Goal: Task Accomplishment & Management: Manage account settings

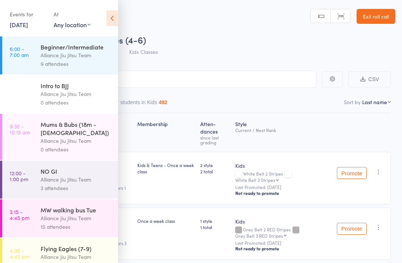
click at [18, 28] on link "16 Sep, 2025" at bounding box center [19, 24] width 18 height 8
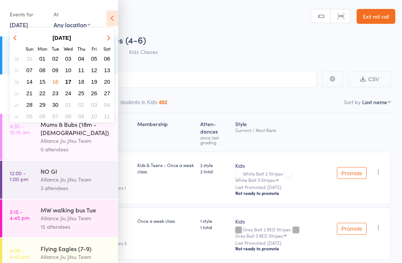
click at [66, 82] on span "17" at bounding box center [68, 82] width 6 height 6
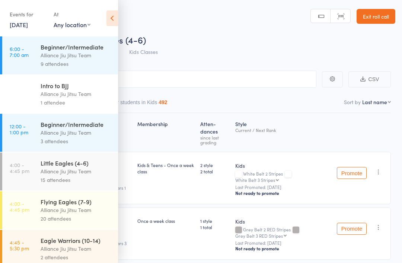
click at [40, 179] on link "4:00 - 4:45 pm Little Eagles (4-6) Alliance Jiu Jitsu Team 15 attendees" at bounding box center [60, 172] width 116 height 38
click at [55, 172] on div "Alliance Jiu Jitsu Team" at bounding box center [76, 171] width 71 height 9
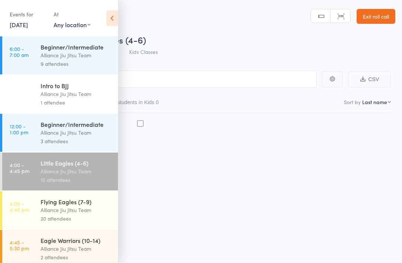
click at [64, 176] on div "Alliance Jiu Jitsu Team" at bounding box center [76, 171] width 71 height 9
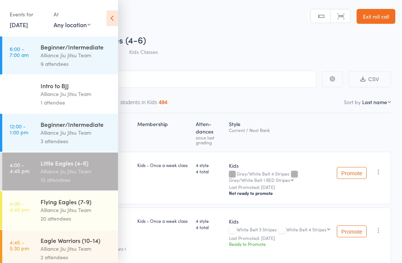
click at [111, 16] on icon at bounding box center [113, 18] width 12 height 16
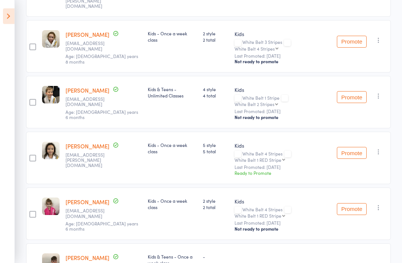
scroll to position [377, 0]
click at [381, 148] on icon "button" at bounding box center [378, 151] width 7 height 7
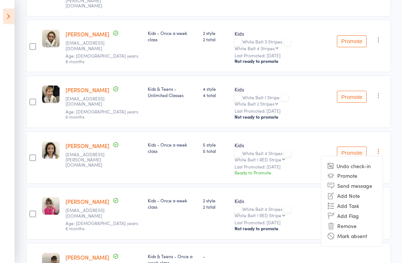
click at [347, 221] on li "Remove" at bounding box center [351, 226] width 61 height 10
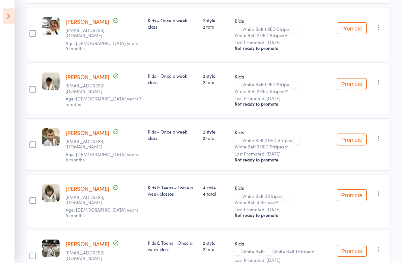
scroll to position [621, 0]
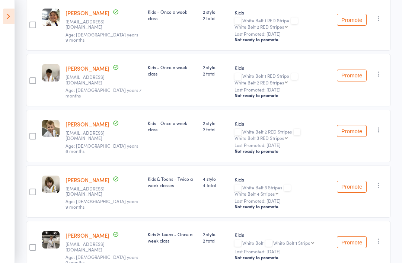
click at [377, 238] on icon "button" at bounding box center [378, 241] width 7 height 7
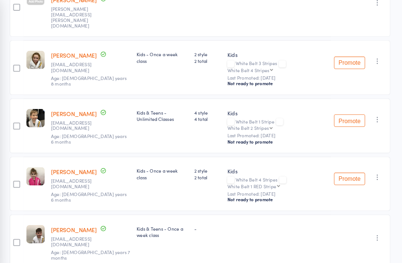
scroll to position [358, 0]
click at [375, 225] on icon "button" at bounding box center [378, 228] width 7 height 7
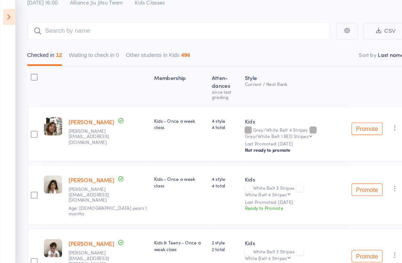
scroll to position [0, 0]
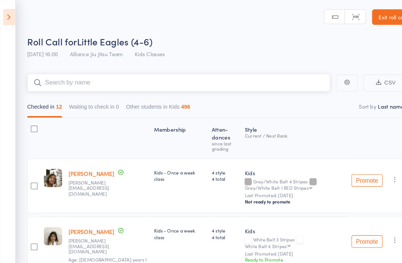
click at [234, 76] on input "search" at bounding box center [171, 79] width 291 height 17
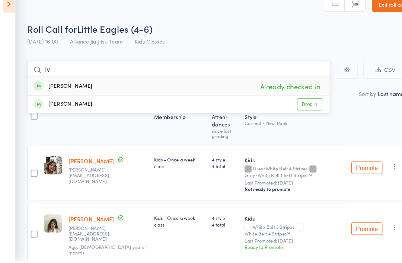
type input "Iv"
click at [301, 107] on link "Drop in" at bounding box center [297, 113] width 24 height 12
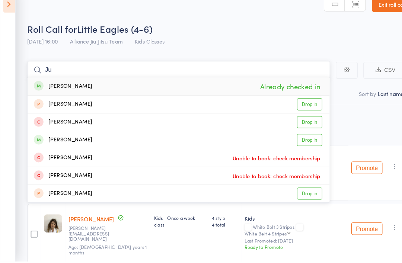
type input "J"
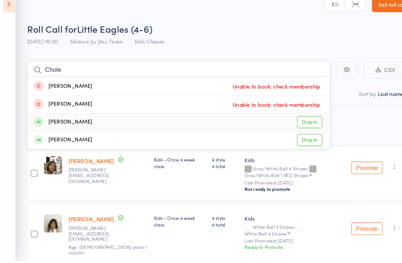
type input "Chole"
click at [295, 124] on link "Drop in" at bounding box center [297, 130] width 24 height 12
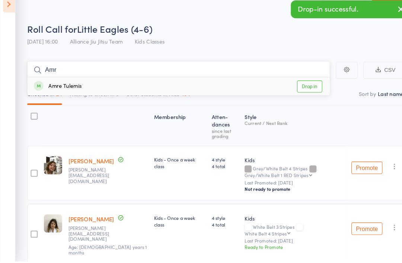
type input "Amr"
click at [299, 89] on link "Drop in" at bounding box center [297, 95] width 24 height 12
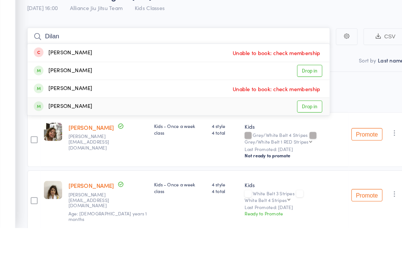
type input "Dilan"
click at [299, 141] on link "Drop in" at bounding box center [297, 147] width 24 height 12
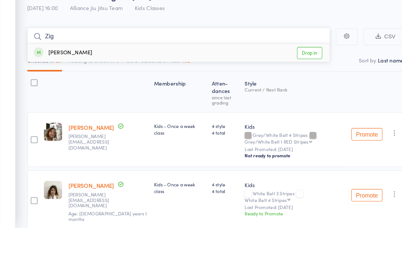
type input "Zig"
click at [300, 89] on link "Drop in" at bounding box center [297, 95] width 24 height 12
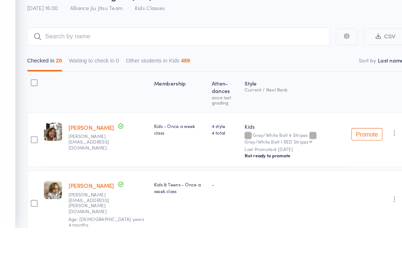
click at [297, 117] on div "Style Current / Next Rank" at bounding box center [283, 133] width 102 height 32
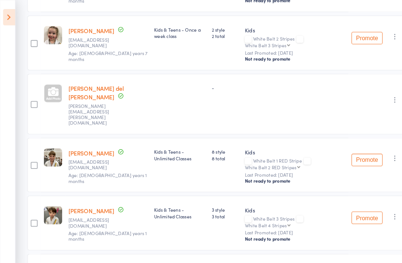
scroll to position [498, 0]
click at [376, 148] on icon "button" at bounding box center [378, 151] width 7 height 7
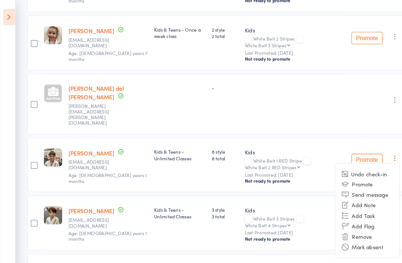
click at [347, 222] on li "Remove" at bounding box center [351, 227] width 61 height 10
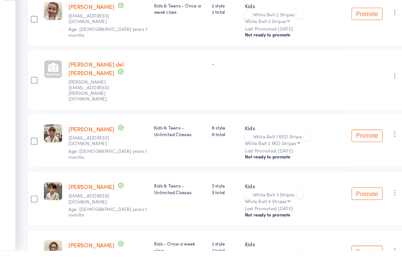
scroll to position [510, 0]
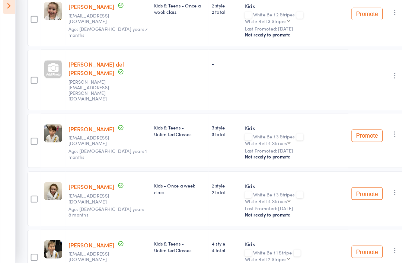
click at [380, 136] on icon "button" at bounding box center [378, 139] width 7 height 7
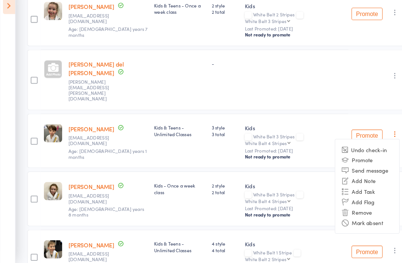
click at [345, 209] on li "Remove" at bounding box center [351, 214] width 61 height 10
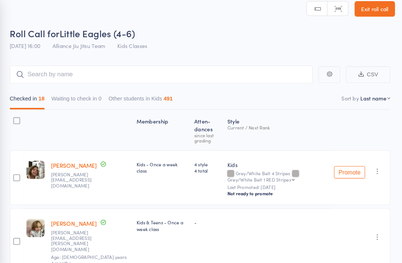
scroll to position [7, 0]
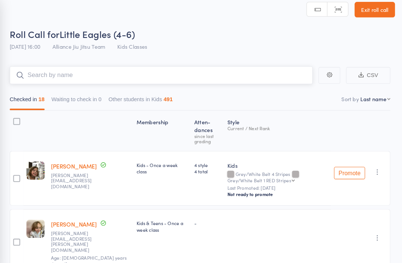
click at [39, 76] on input "search" at bounding box center [171, 72] width 291 height 17
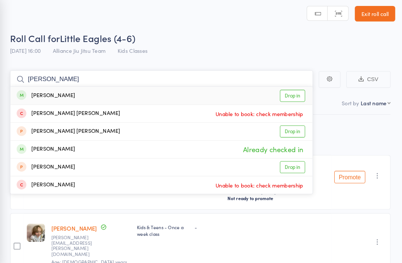
scroll to position [0, 0]
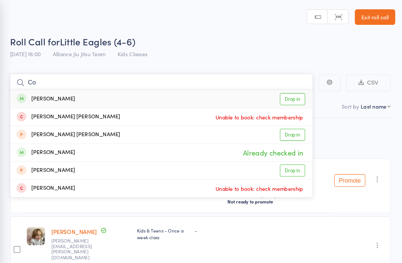
type input "C"
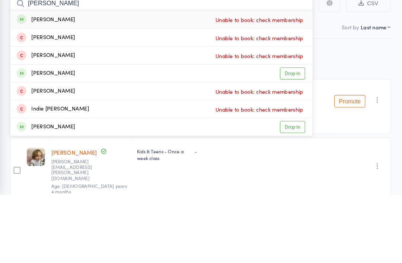
type input "Houge"
click at [285, 141] on link "Drop in" at bounding box center [297, 147] width 24 height 12
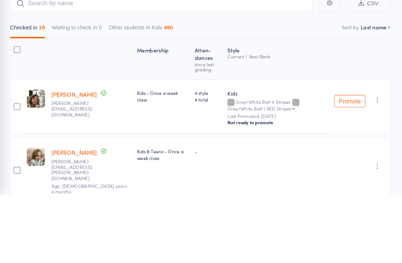
click at [286, 117] on div "Style Current / Next Rank" at bounding box center [283, 133] width 102 height 32
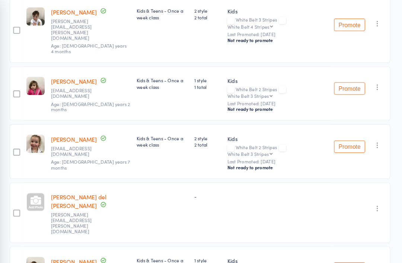
scroll to position [393, 0]
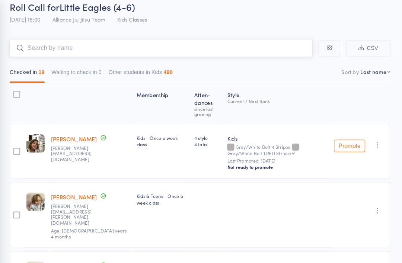
click at [37, 45] on input "search" at bounding box center [171, 46] width 291 height 17
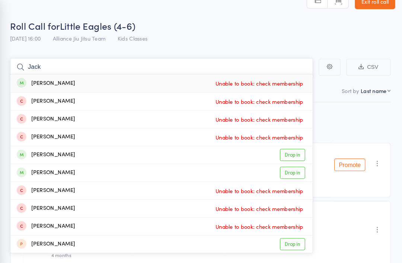
scroll to position [0, 0]
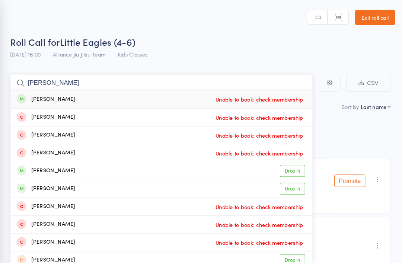
type input "J"
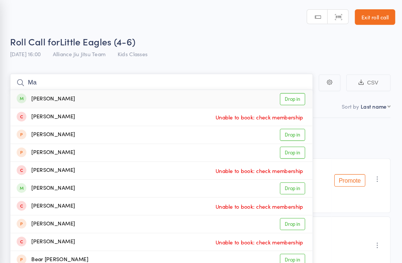
type input "M"
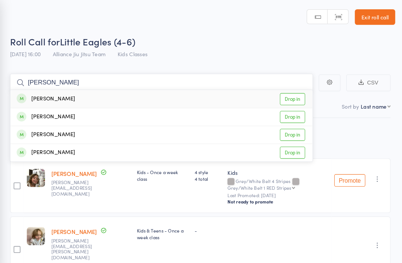
type input "Luby"
click at [285, 94] on link "Drop in" at bounding box center [297, 95] width 24 height 12
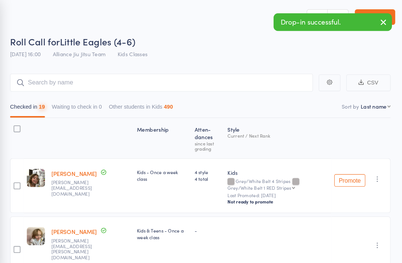
click at [275, 34] on div "Roll Call for Little Eagles (4-6)" at bounding box center [210, 40] width 369 height 12
click at [365, 103] on select "First name Last name Birthday today? Behind on payments? Check in time Next pay…" at bounding box center [376, 101] width 29 height 7
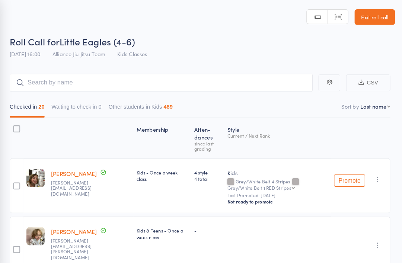
select select "9"
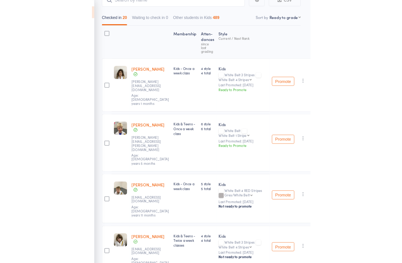
scroll to position [104, 0]
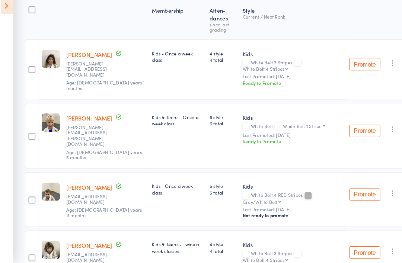
click at [352, 130] on button "Promote" at bounding box center [352, 136] width 30 height 12
click at [353, 66] on button "Promote" at bounding box center [352, 72] width 30 height 12
click at [352, 66] on button "Promote" at bounding box center [352, 72] width 30 height 12
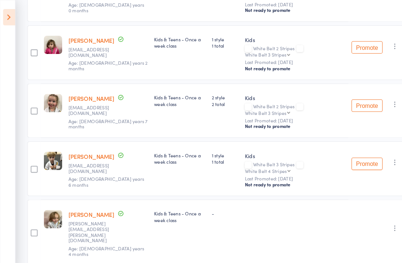
scroll to position [946, 0]
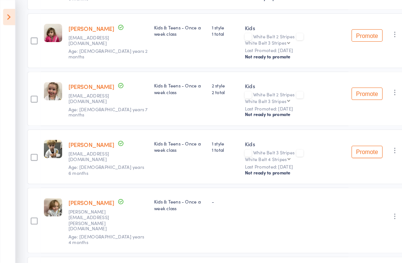
click at [89, 191] on link "[PERSON_NAME]" at bounding box center [88, 195] width 44 height 8
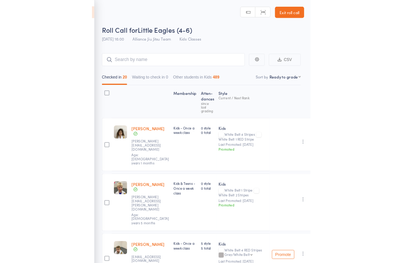
scroll to position [0, 0]
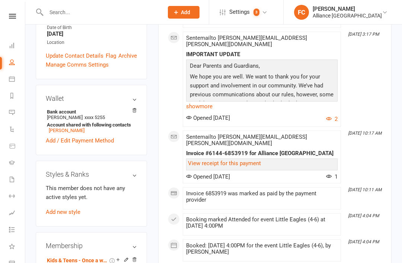
scroll to position [257, 0]
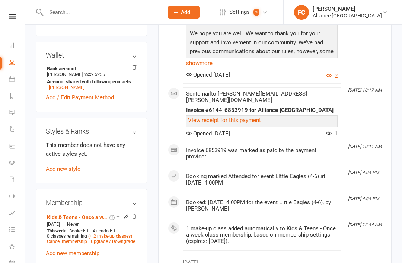
click at [80, 166] on link "Add new style" at bounding box center [63, 169] width 35 height 7
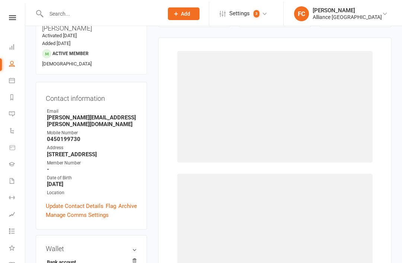
scroll to position [63, 0]
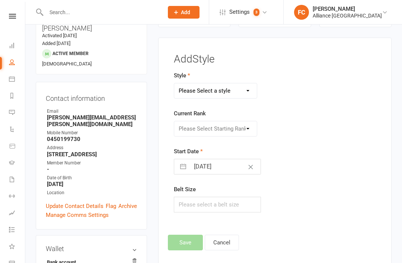
click at [249, 94] on select "Please Select a style Adults Kids" at bounding box center [215, 90] width 83 height 15
select select "1923"
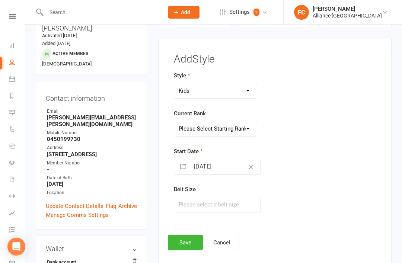
click at [252, 132] on select "Please Select Starting Rank White Belt White Belt 1 Stripe White Belt 2 Stripes…" at bounding box center [215, 128] width 83 height 15
select select "18769"
click at [181, 244] on button "Save" at bounding box center [185, 243] width 35 height 16
